Goal: Information Seeking & Learning: Learn about a topic

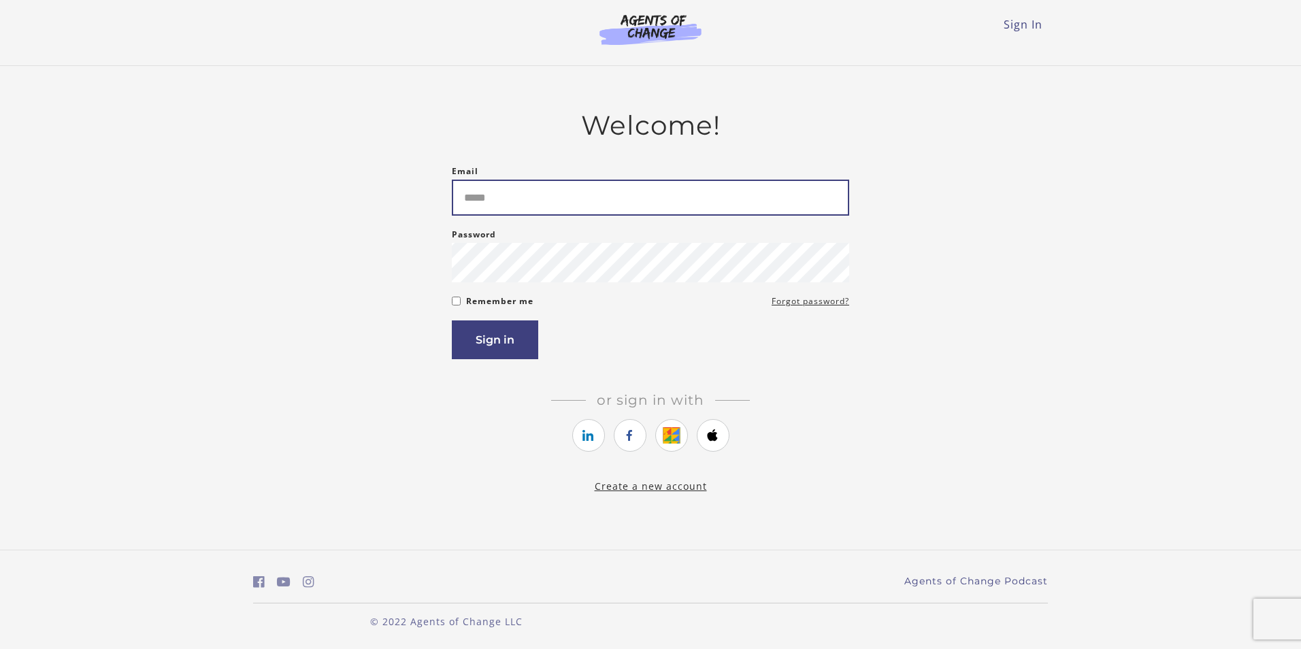
click at [490, 206] on input "Email" at bounding box center [650, 198] width 397 height 36
click at [490, 202] on input "Email" at bounding box center [650, 198] width 397 height 36
type input "**********"
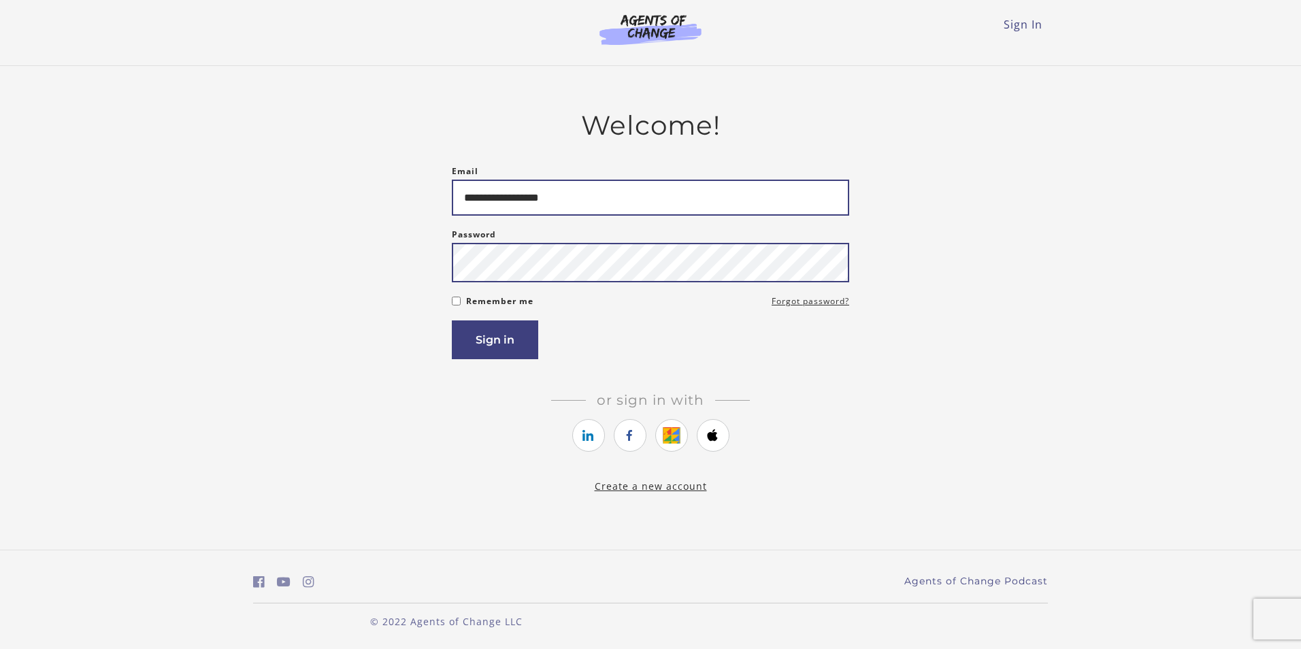
click at [452, 320] on button "Sign in" at bounding box center [495, 339] width 86 height 39
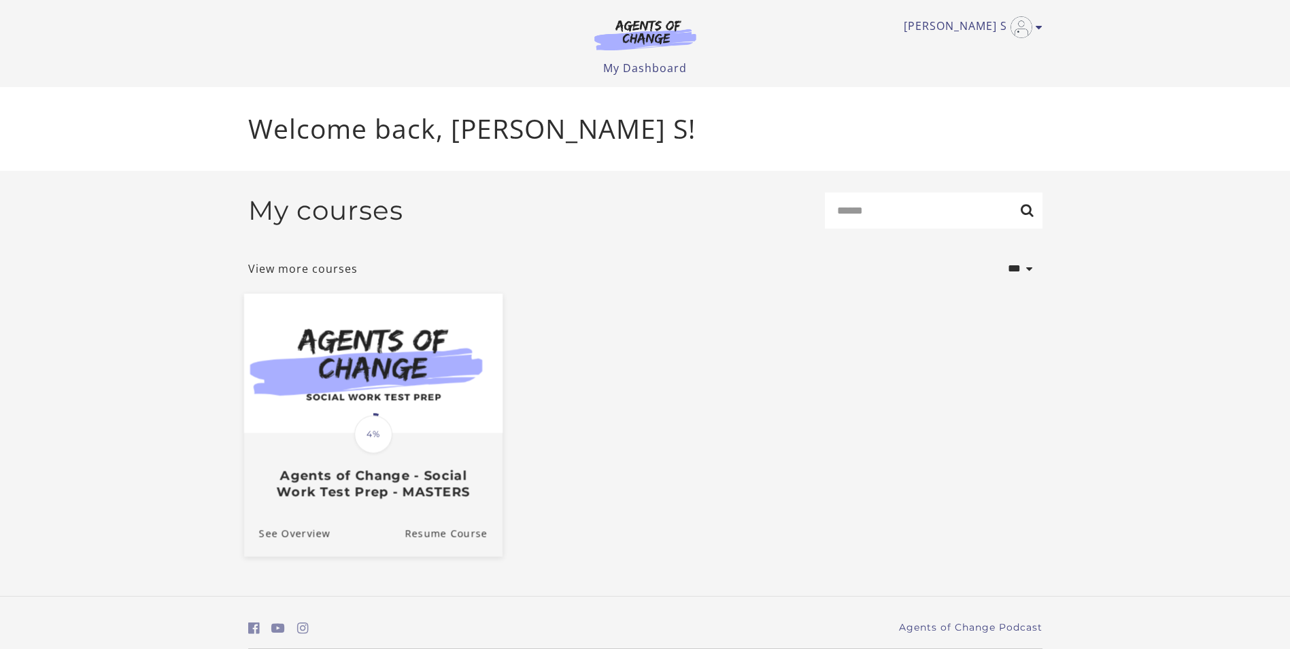
click at [392, 478] on h3 "Agents of Change - Social Work Test Prep - MASTERS" at bounding box center [372, 483] width 229 height 31
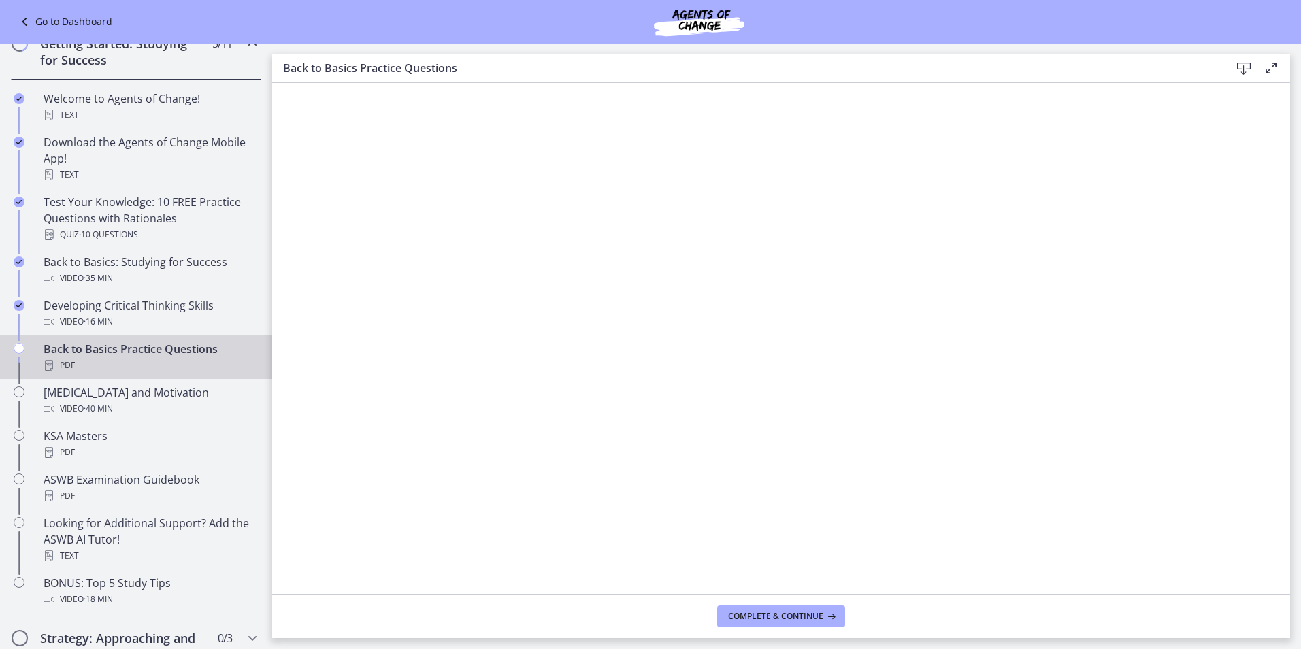
scroll to position [220, 0]
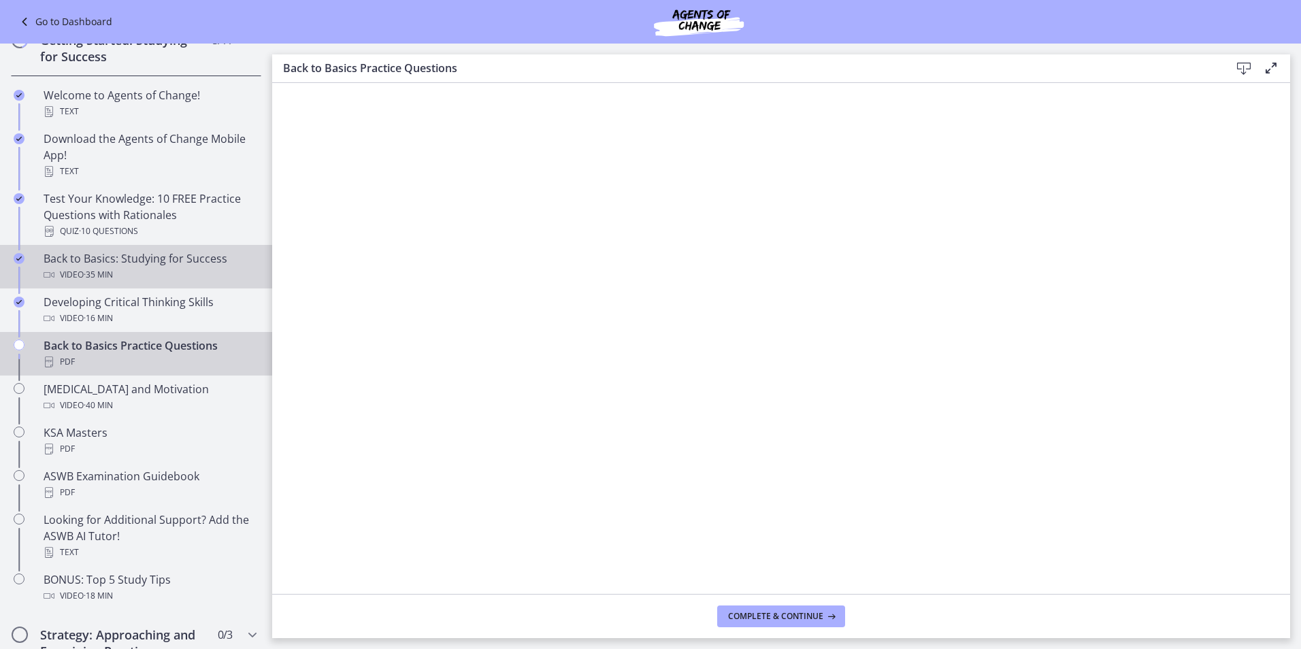
click at [152, 262] on div "Back to Basics: Studying for Success Video · 35 min" at bounding box center [150, 266] width 212 height 33
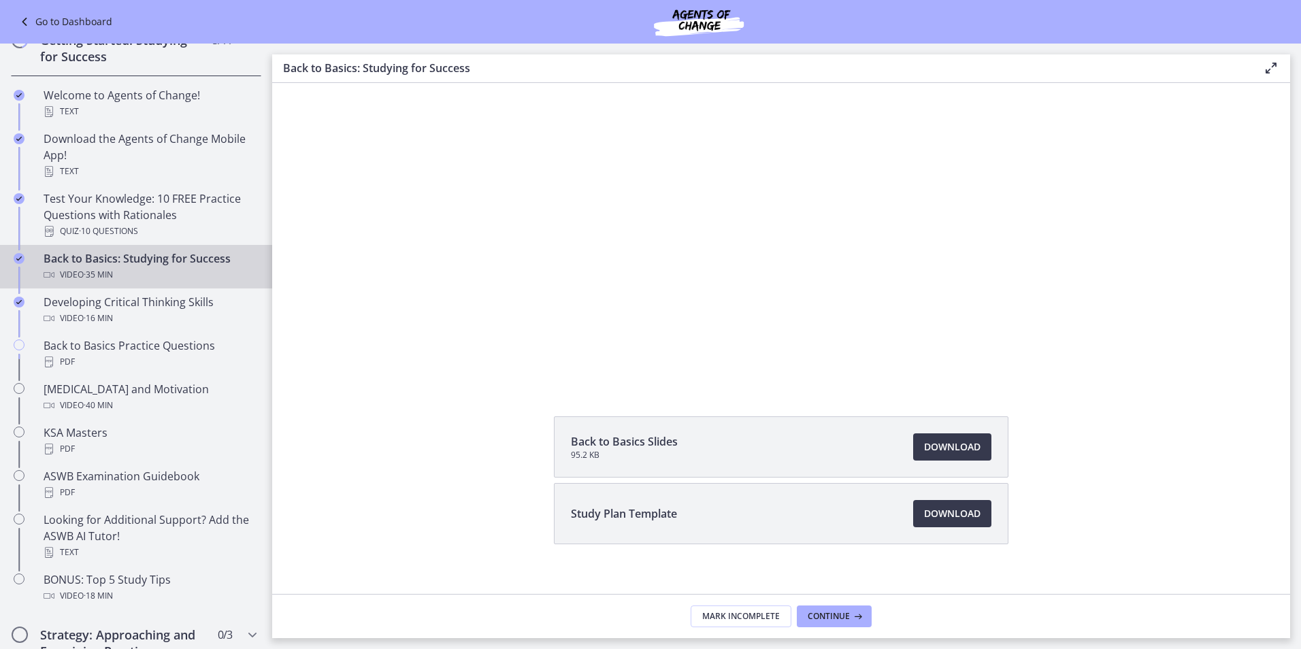
scroll to position [119, 0]
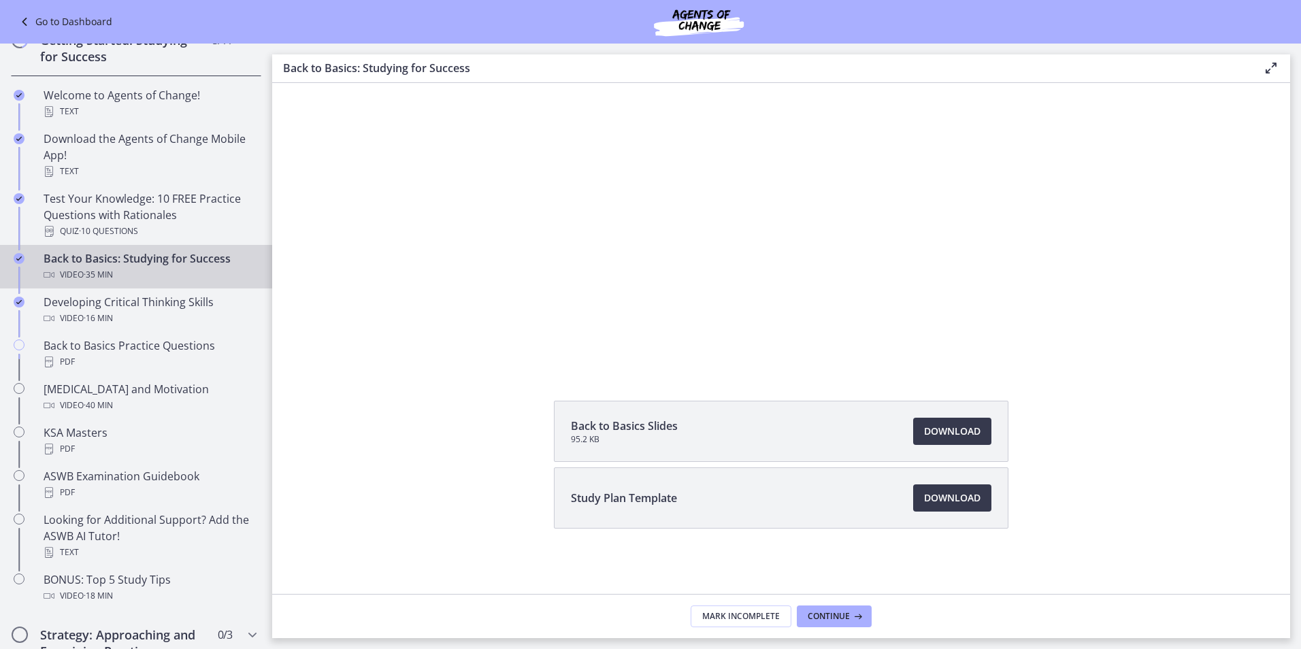
click at [1035, 393] on div "Back to Basics Slides 95.2 KB Download Opens in a new window Study Plan Templat…" at bounding box center [781, 219] width 1018 height 511
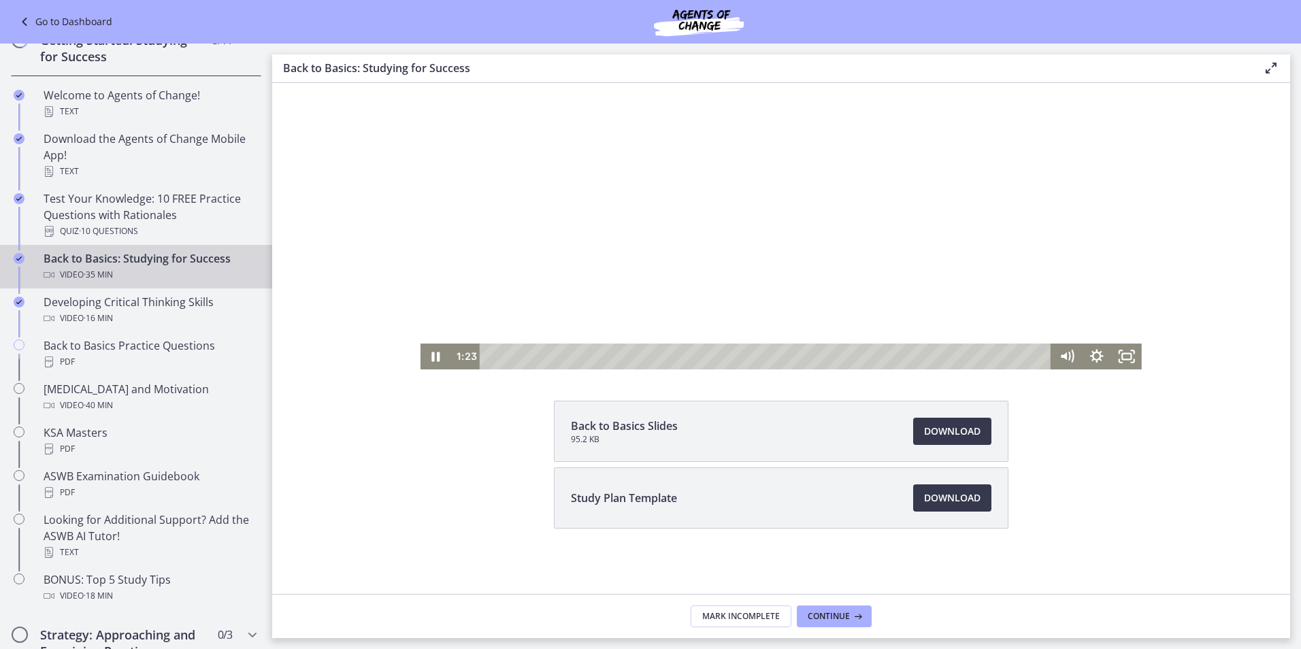
click at [680, 95] on div at bounding box center [780, 166] width 721 height 405
click at [692, 110] on div at bounding box center [780, 166] width 721 height 405
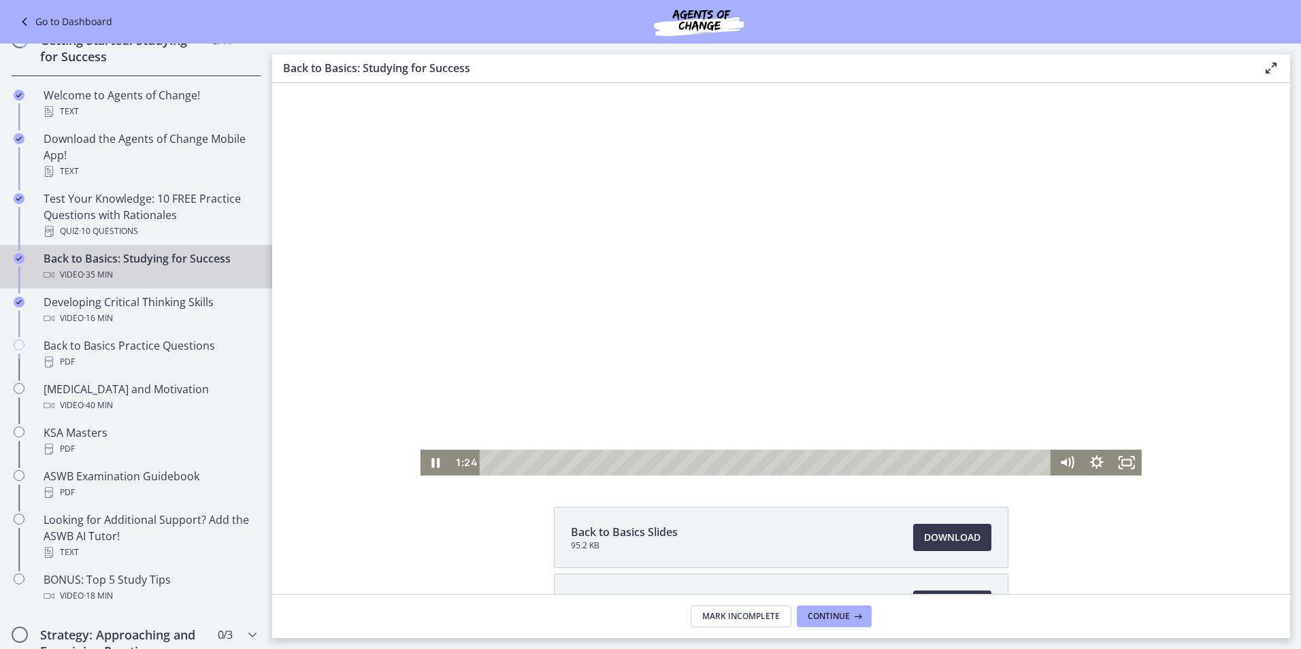
scroll to position [0, 0]
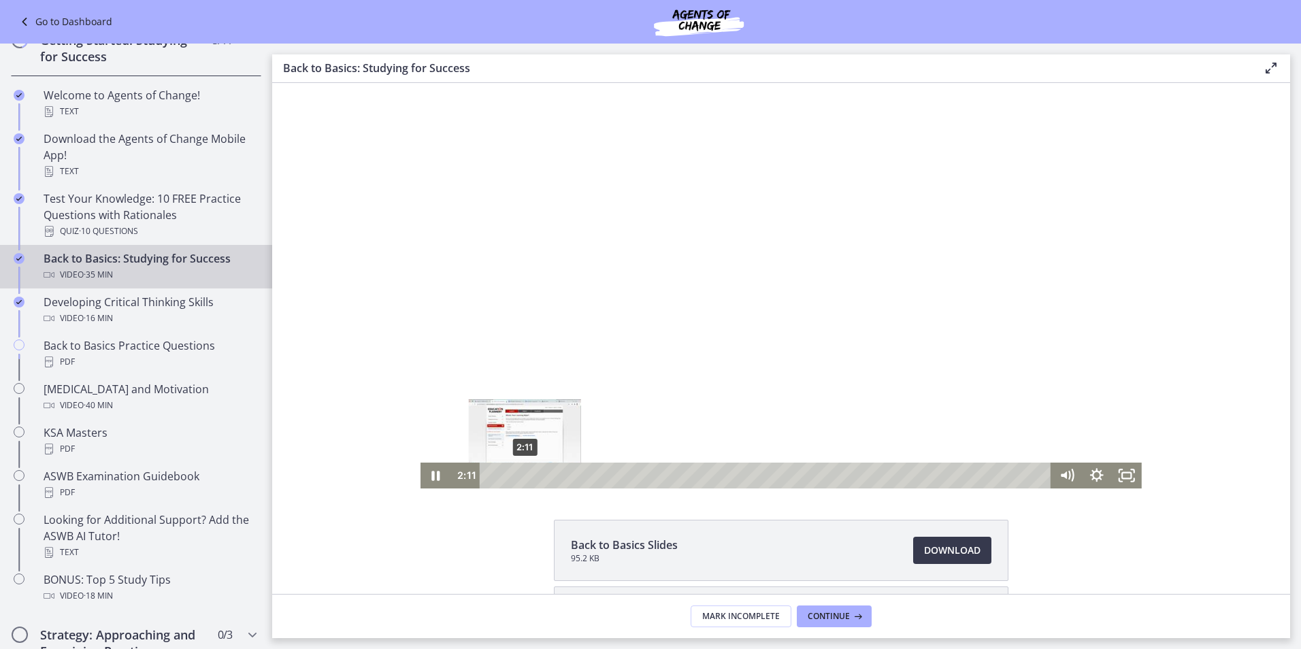
click at [520, 475] on div "2:11" at bounding box center [766, 476] width 553 height 26
click at [512, 475] on div "1:40" at bounding box center [766, 476] width 553 height 26
click at [509, 475] on div "Playbar" at bounding box center [513, 475] width 8 height 8
click at [510, 476] on div "Playbar" at bounding box center [514, 475] width 8 height 8
click at [431, 473] on icon "Pause" at bounding box center [436, 475] width 36 height 31
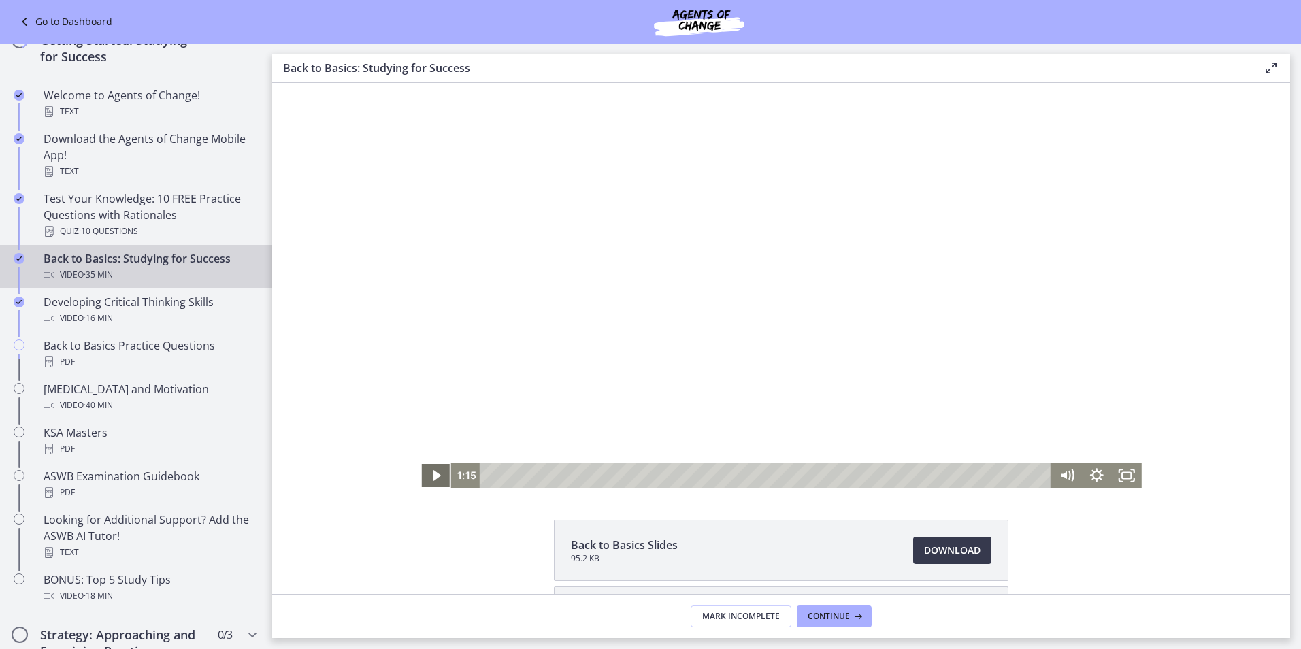
click at [433, 474] on icon "Play Video" at bounding box center [436, 475] width 7 height 11
click at [424, 474] on icon "Pause" at bounding box center [435, 476] width 30 height 26
